Goal: Go to known website: Access a specific website the user already knows

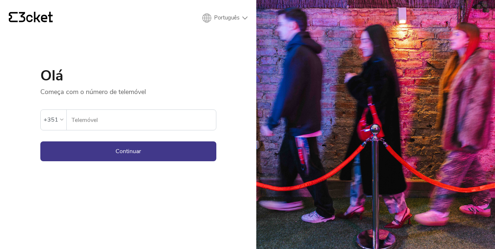
click at [158, 113] on input "Telemóvel" at bounding box center [143, 120] width 145 height 20
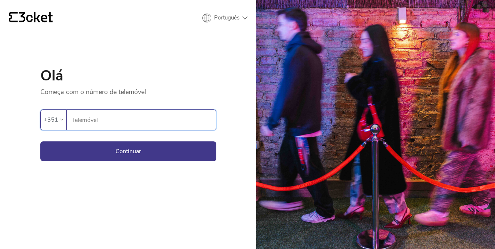
type input "932223803"
click at [148, 152] on button "Continuar" at bounding box center [128, 151] width 176 height 20
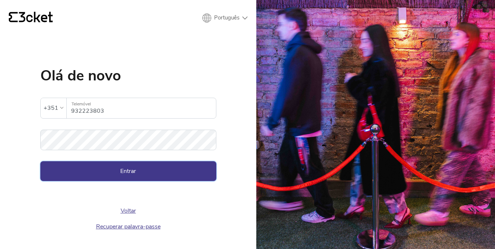
click at [122, 166] on button "Entrar" at bounding box center [128, 171] width 176 height 20
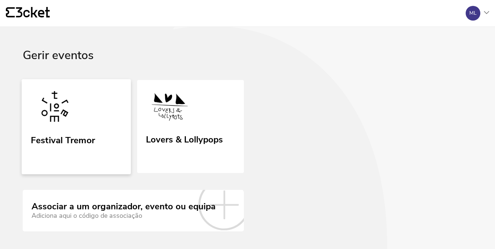
click at [58, 139] on div "Festival Tremor" at bounding box center [63, 138] width 64 height 13
